Goal: Communication & Community: Answer question/provide support

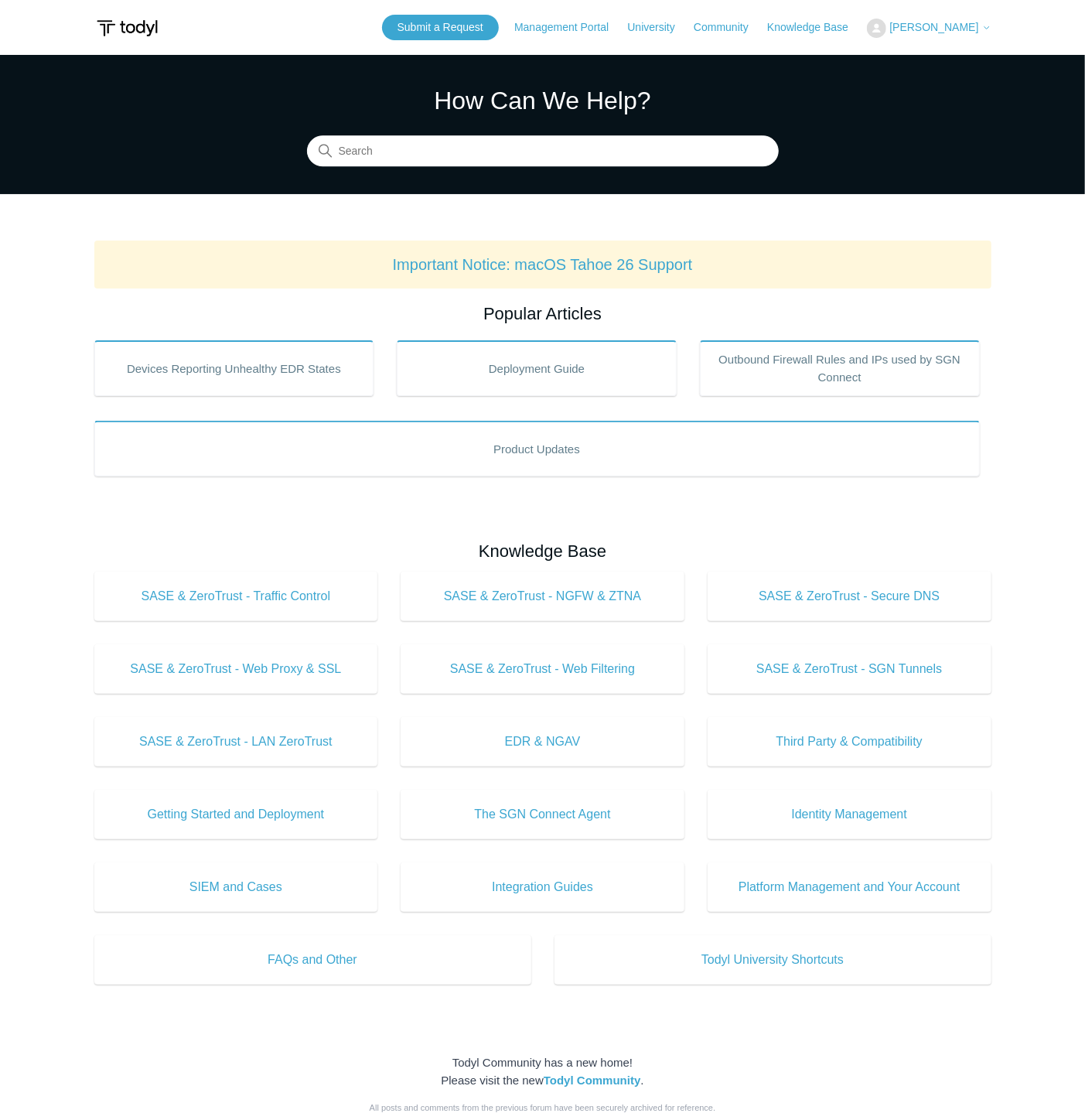
click at [972, 19] on button "[PERSON_NAME]" at bounding box center [929, 28] width 124 height 19
click at [960, 63] on link "My Support Requests" at bounding box center [943, 61] width 151 height 27
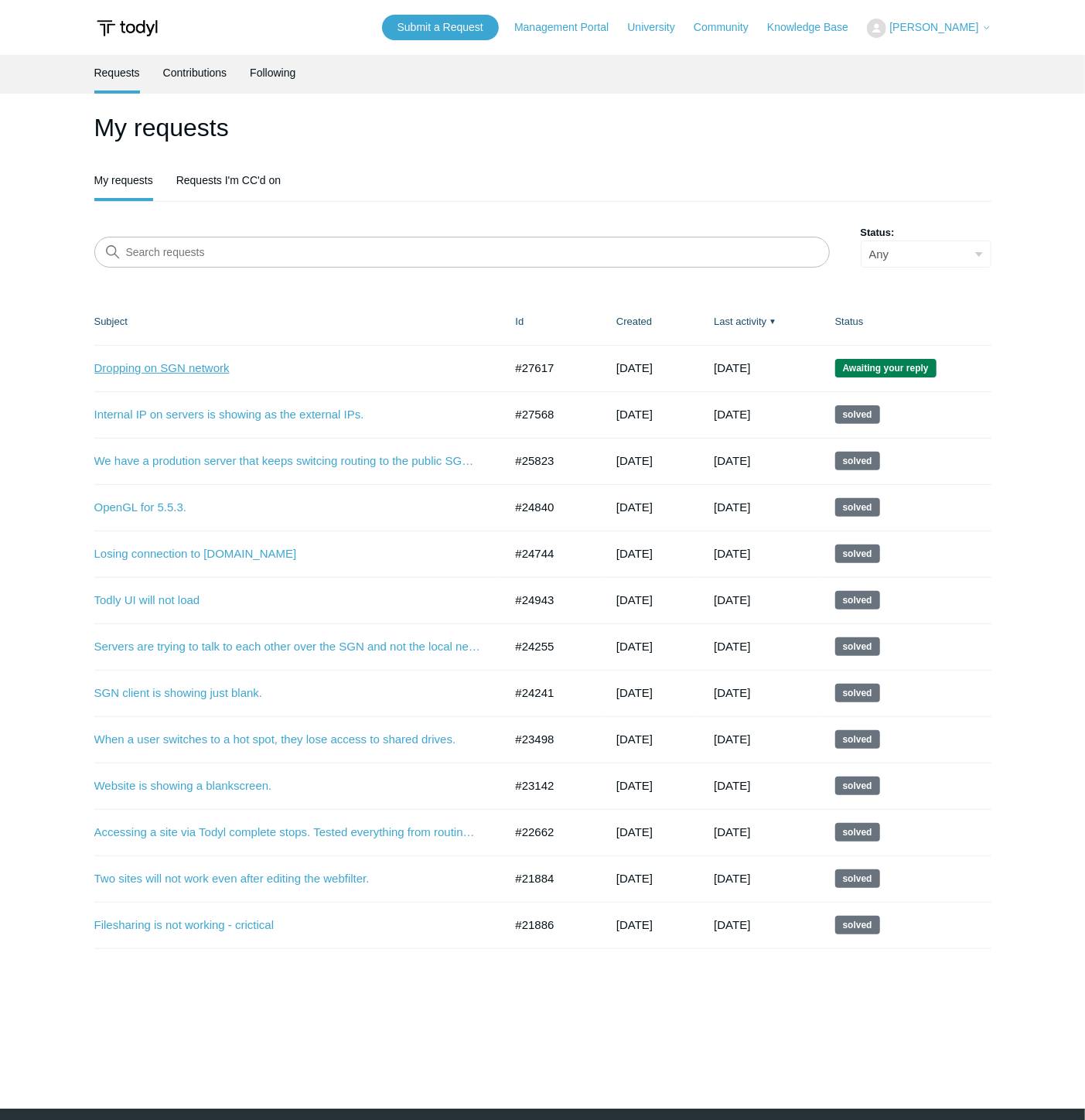
click at [182, 360] on link "Dropping on SGN network" at bounding box center [288, 369] width 387 height 18
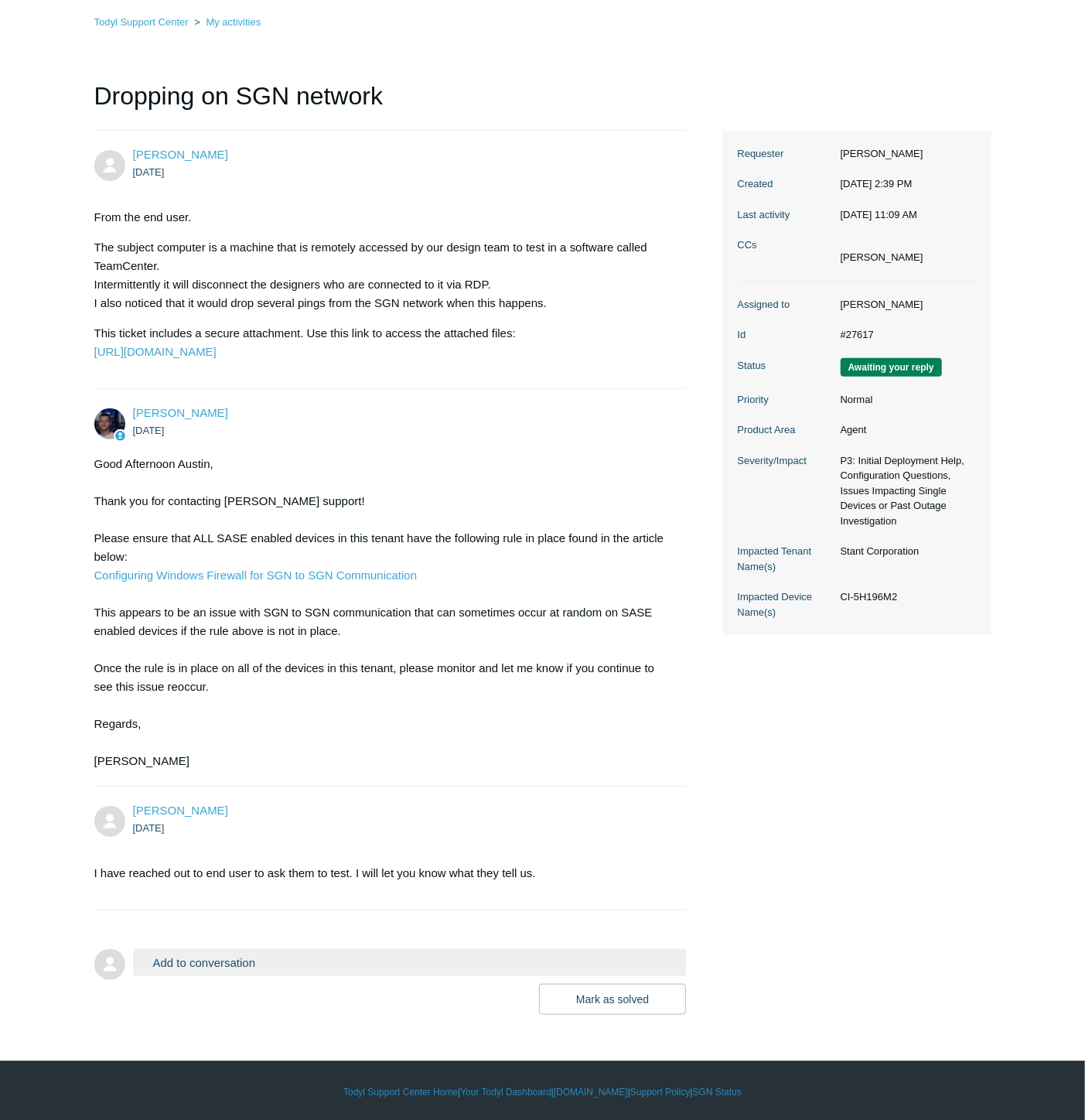
scroll to position [132, 0]
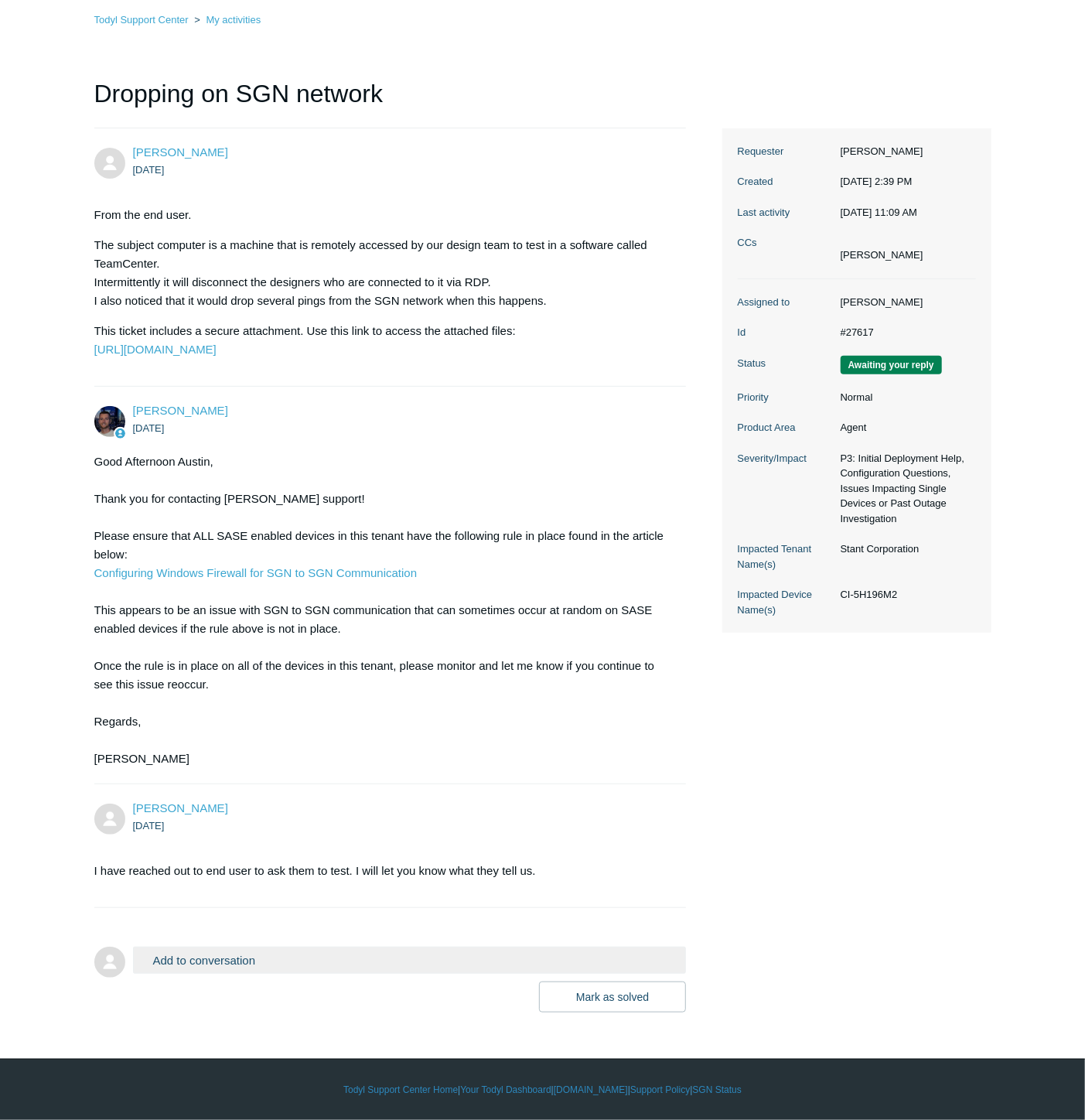
click at [184, 959] on button "Add to conversation" at bounding box center [409, 960] width 553 height 27
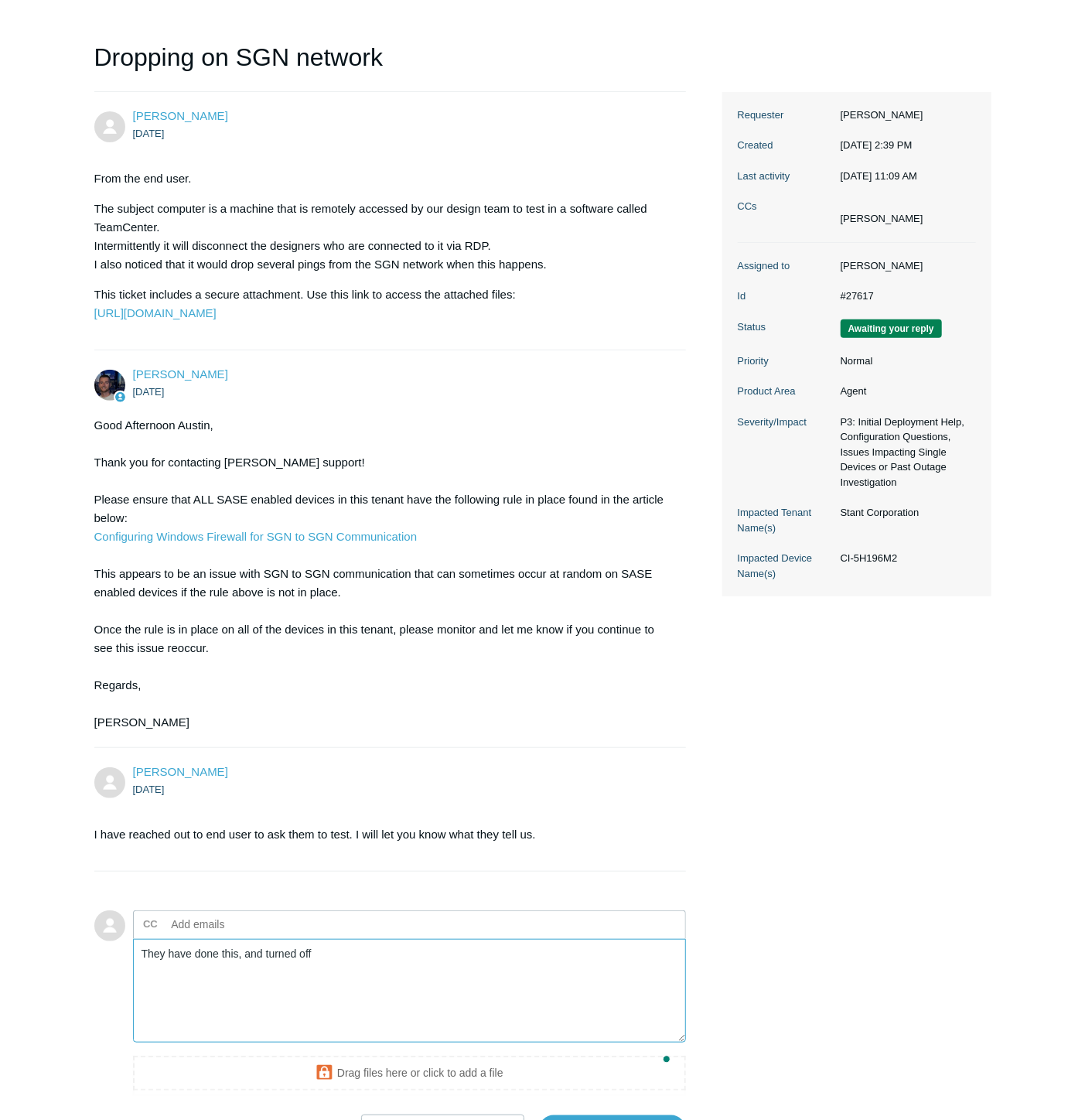
type textarea "They have done this, and turned off"
type textarea "The client has turned off the Windows Firewall completely, and they are still g…"
click at [266, 1043] on textarea "The client has turned off the Windows Firewall completely, and they are still g…" at bounding box center [409, 991] width 553 height 104
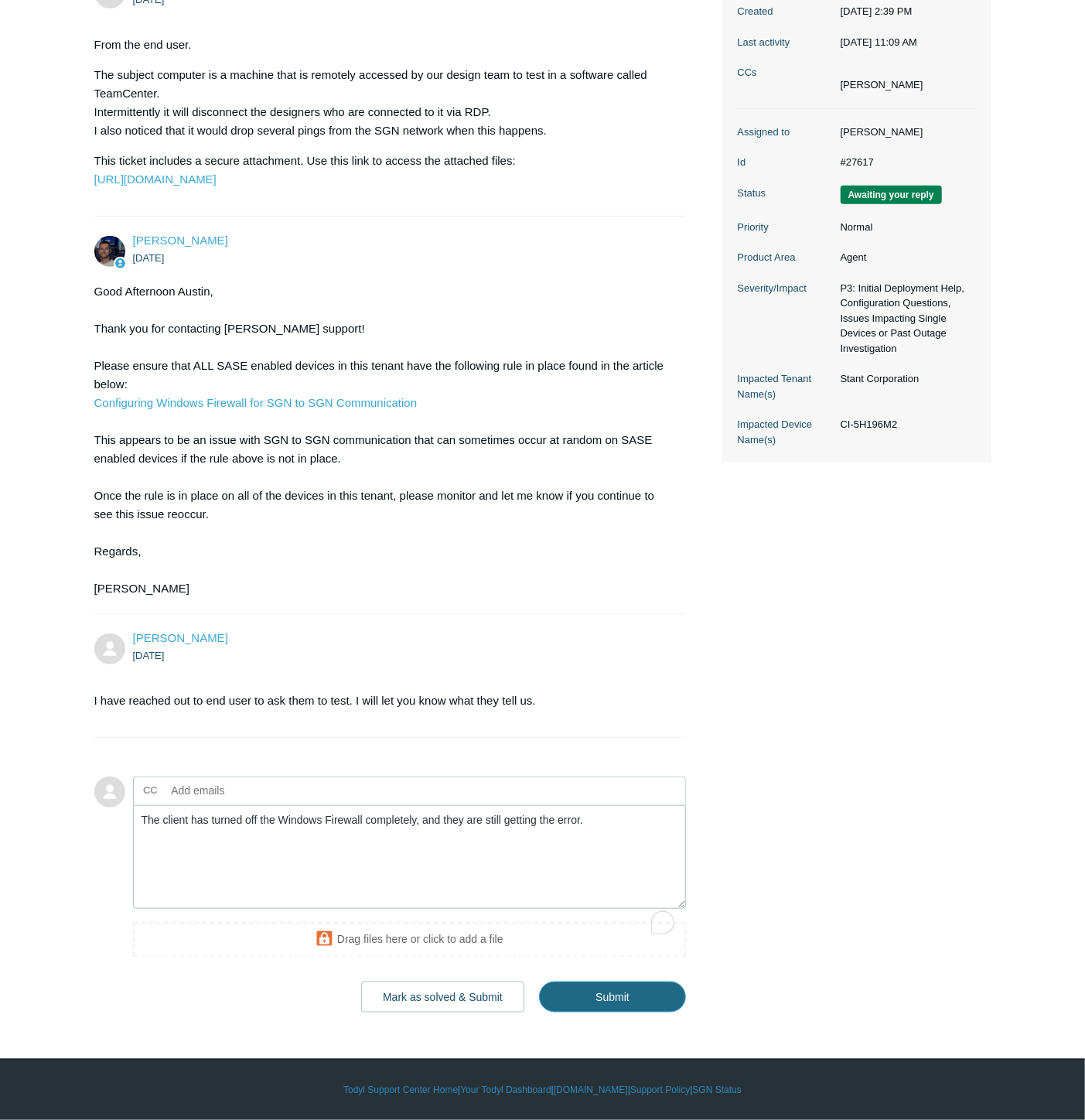
click at [596, 1000] on input "Submit" at bounding box center [612, 997] width 147 height 31
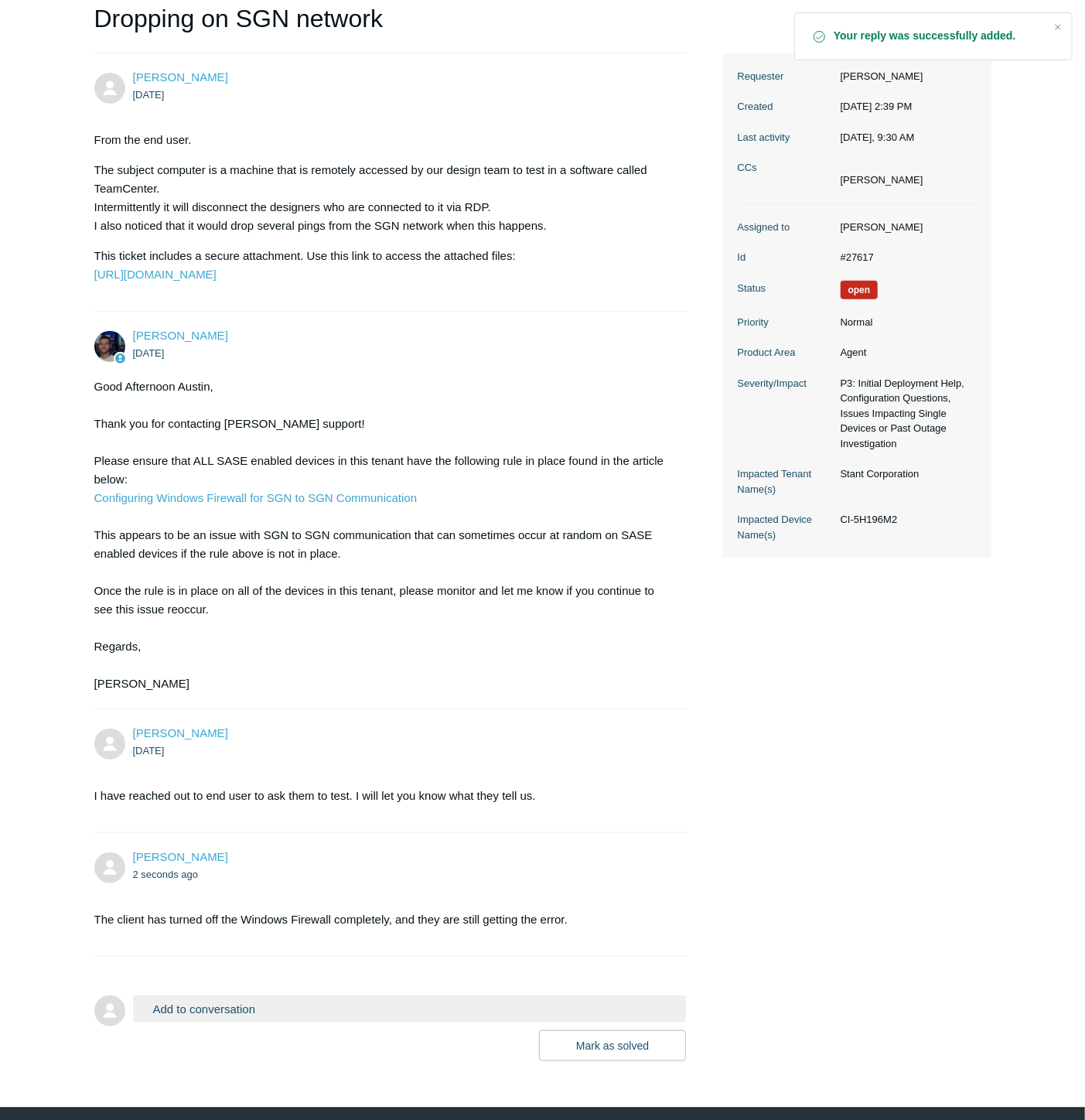
scroll to position [255, 0]
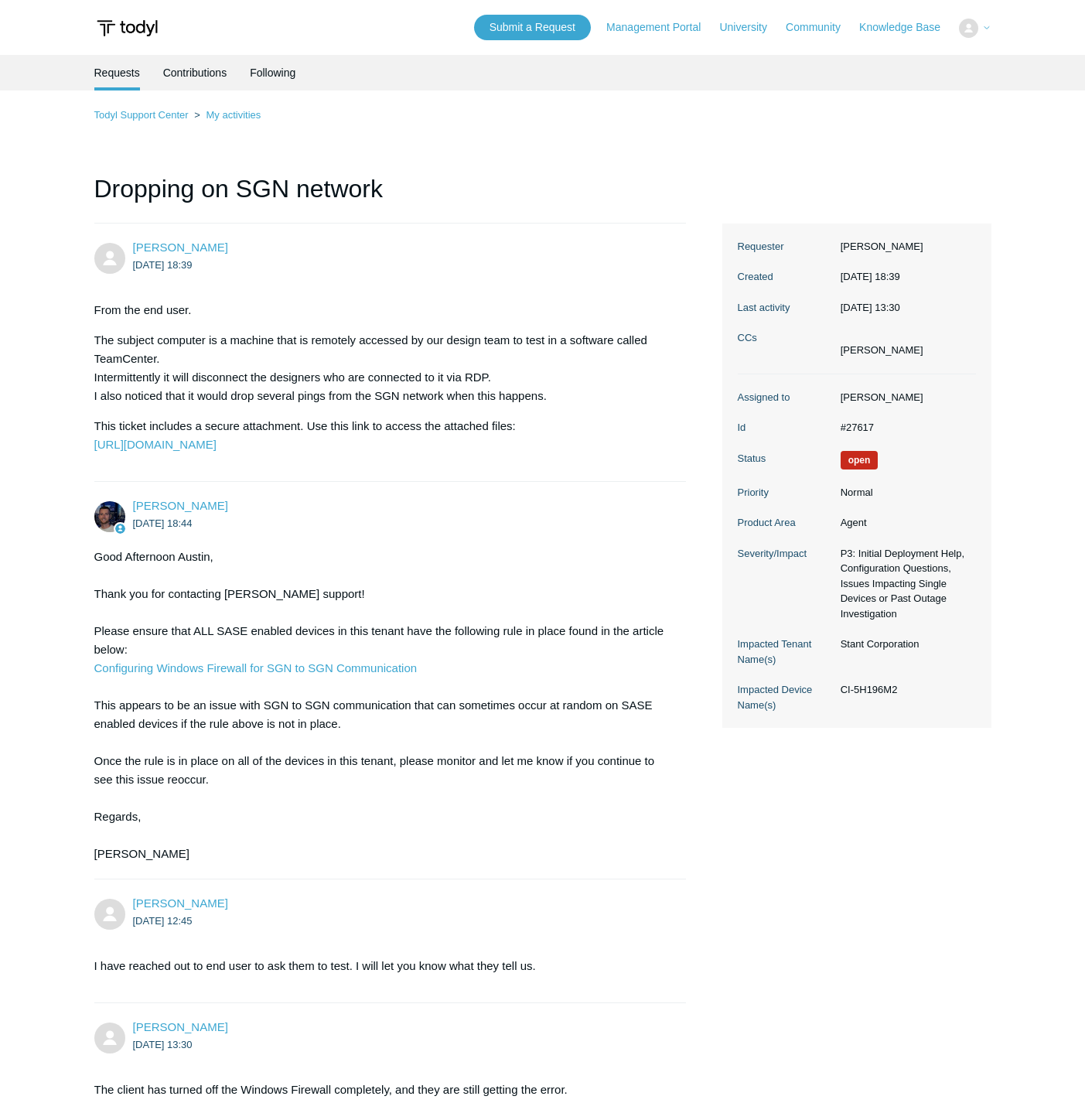
scroll to position [255, 0]
